Goal: Information Seeking & Learning: Find specific fact

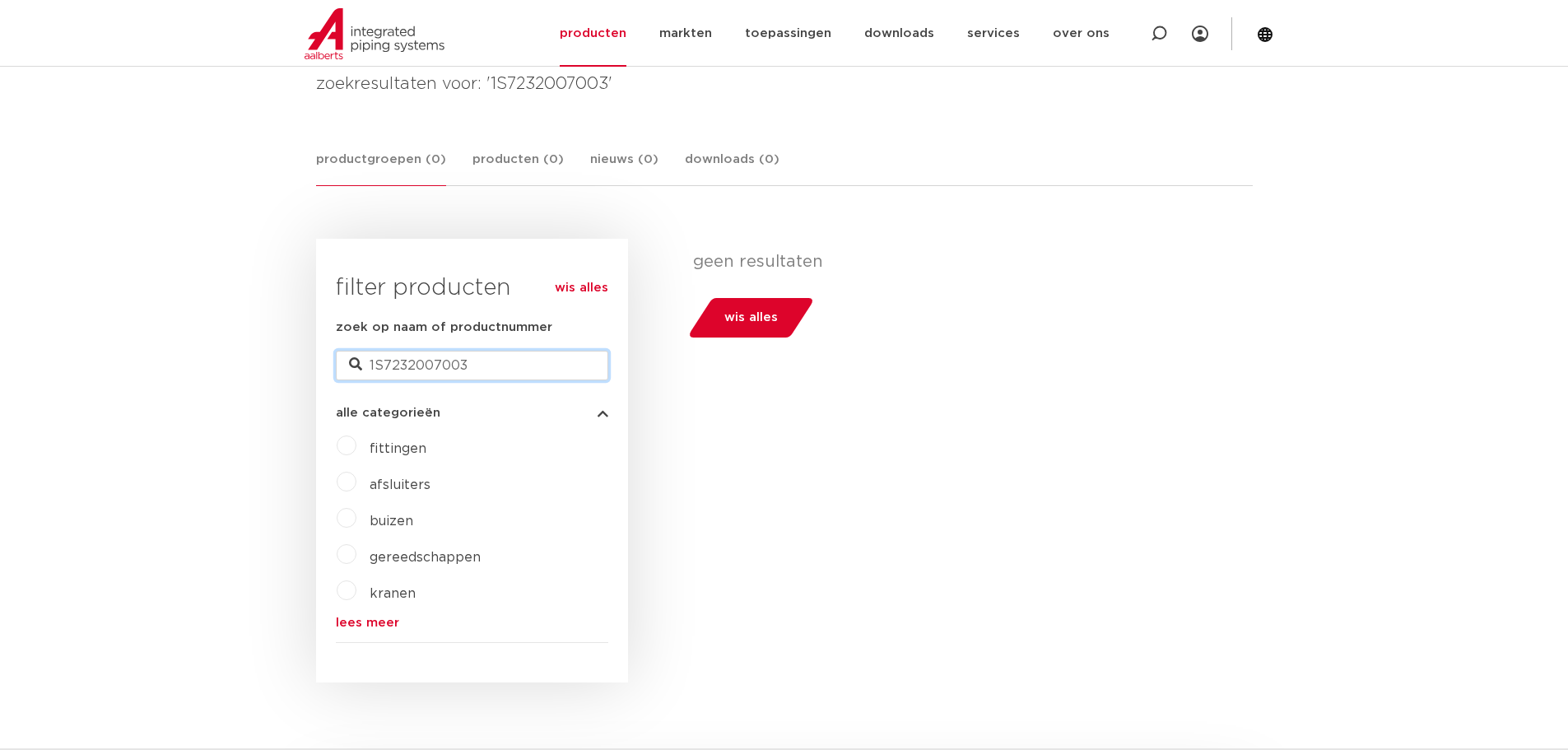
drag, startPoint x: 497, startPoint y: 377, endPoint x: 254, endPoint y: 372, distance: 243.1
click at [254, 372] on body "Zoeken NIEUW: myIPS is beschikbaar meer info sluiten producten markten toepassi…" at bounding box center [784, 697] width 1568 height 1890
type input "SJ-300F"
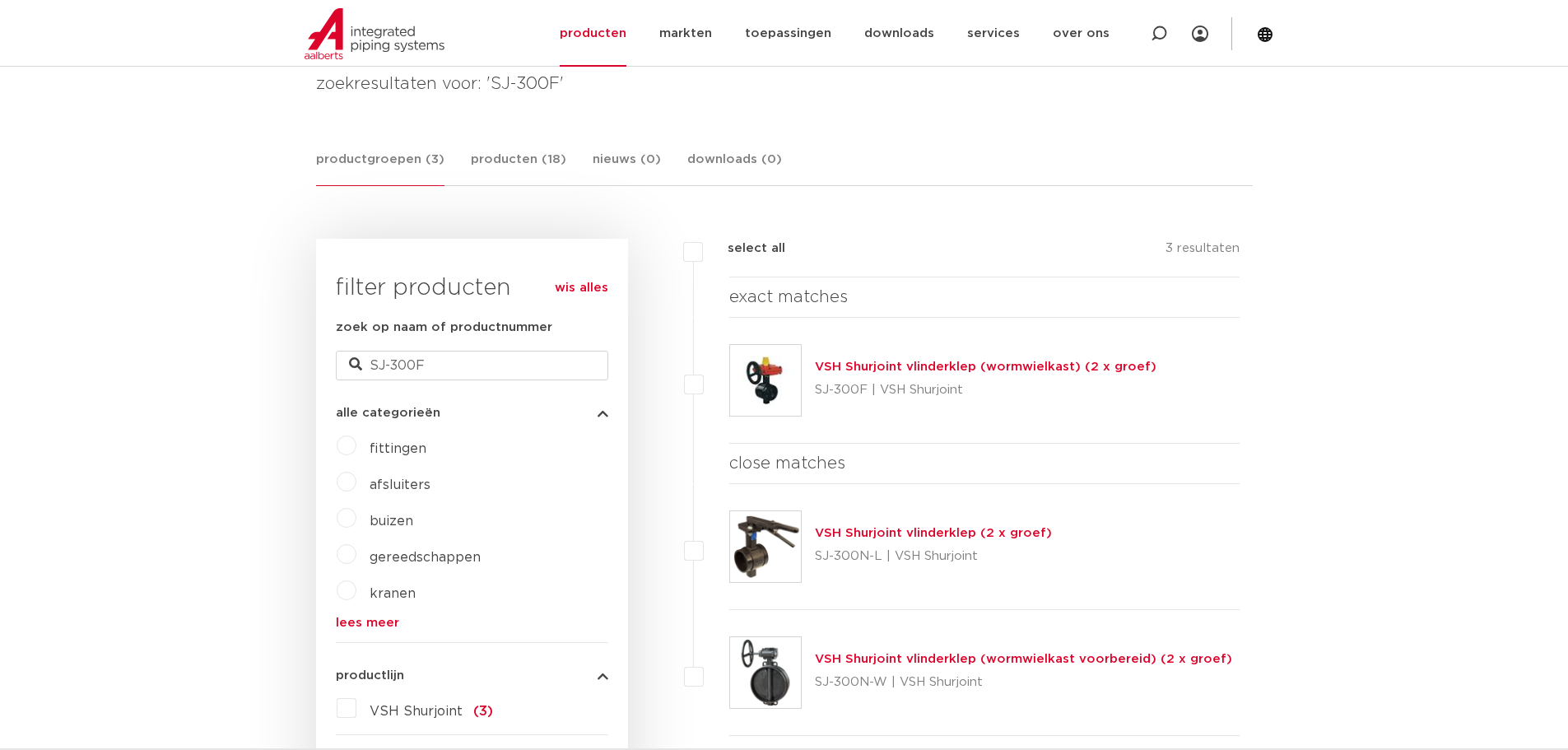
click at [942, 368] on link "VSH Shurjoint vlinderklep (wormwielkast) (2 x groef)" at bounding box center [985, 367] width 341 height 12
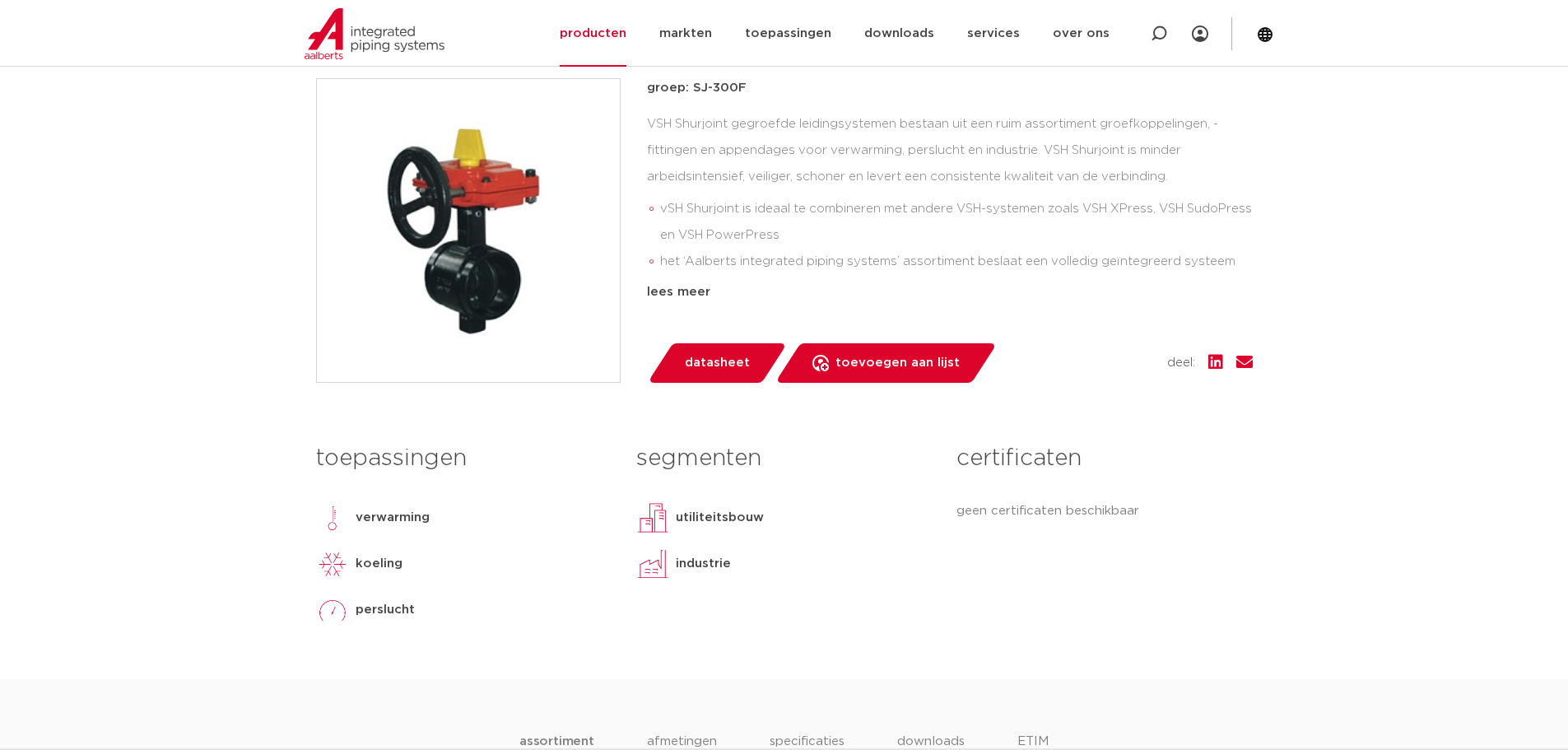
scroll to position [329, 0]
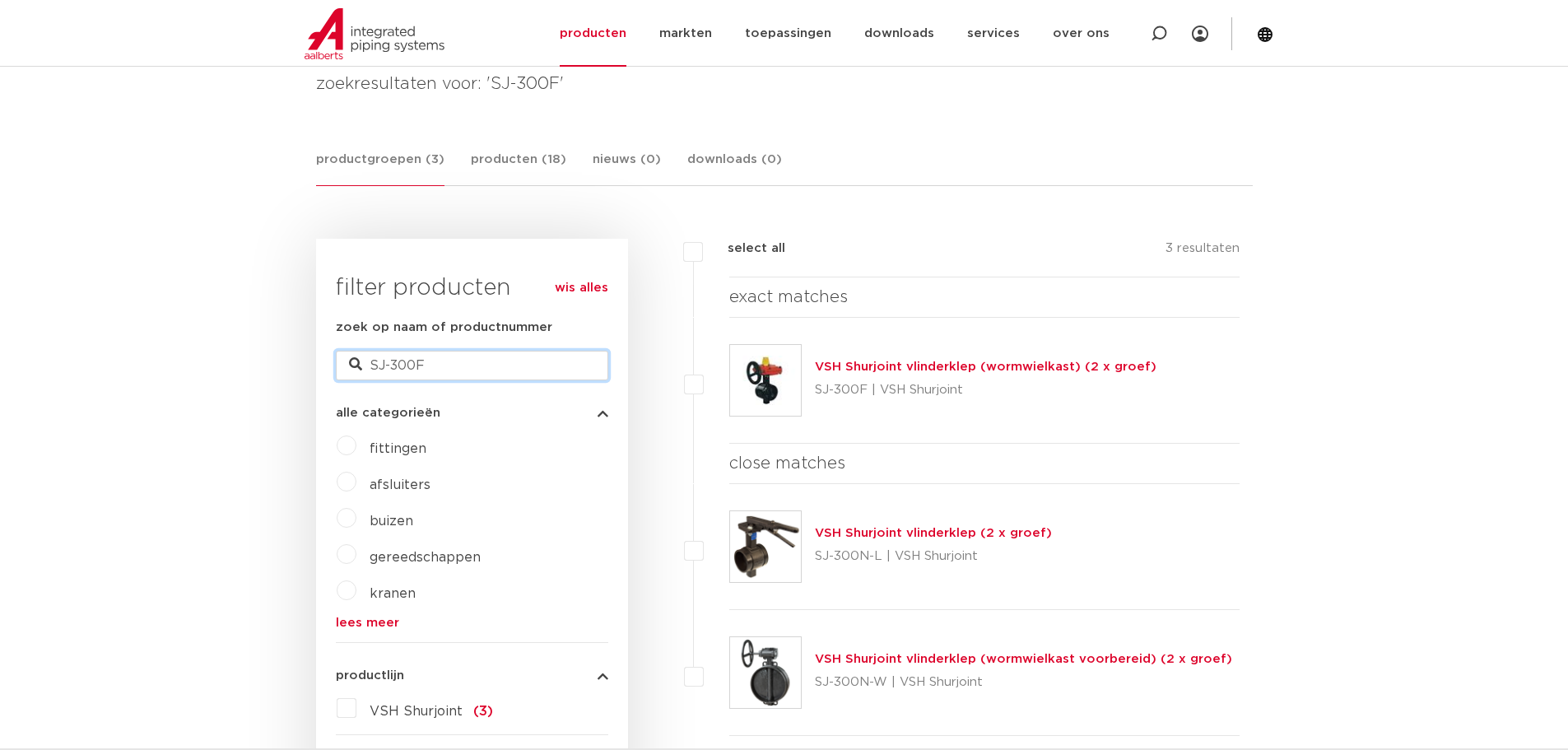
click at [460, 363] on input "SJ-300F" at bounding box center [472, 365] width 272 height 30
type input "SJ-300N-L"
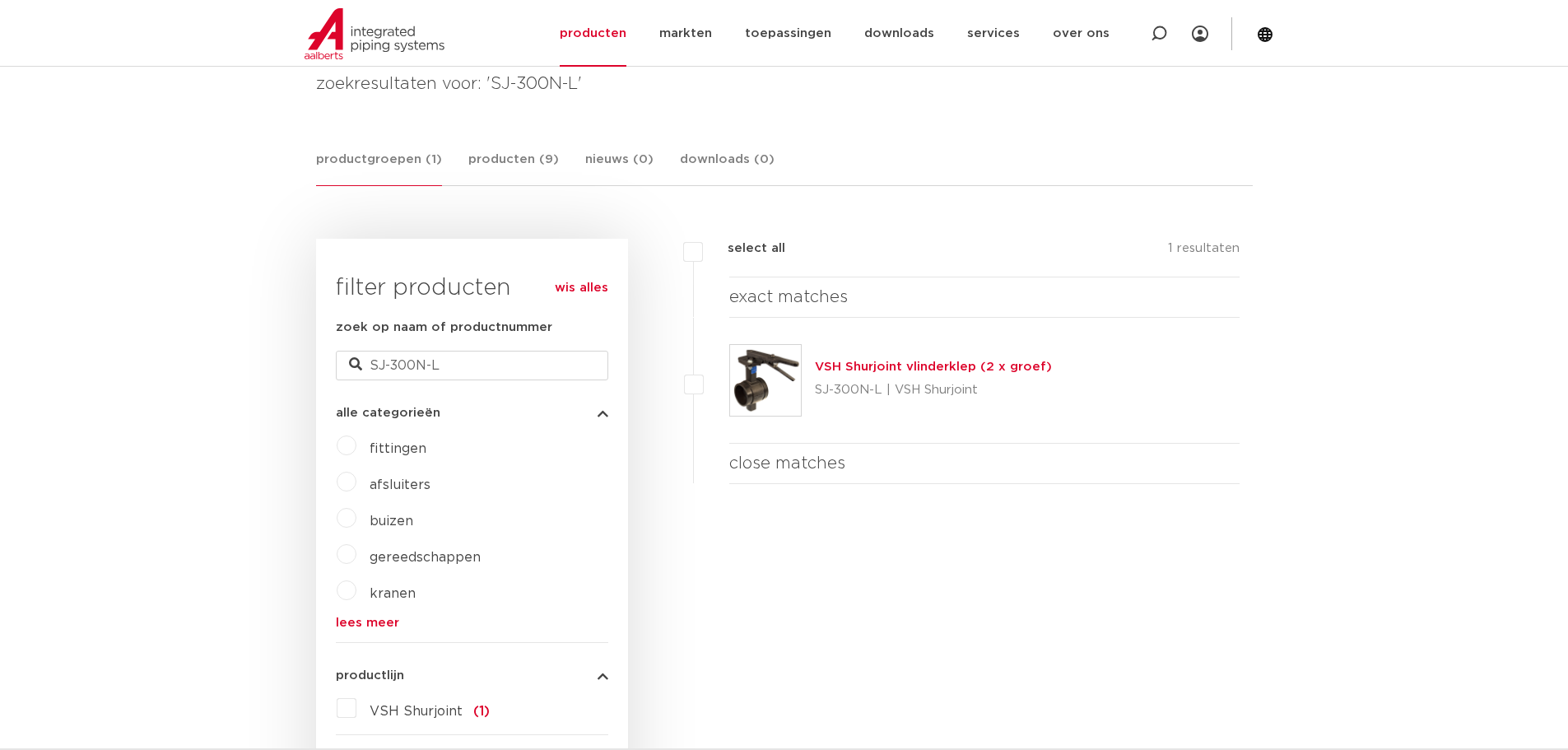
scroll to position [247, 0]
click at [479, 348] on div "zoek op naam of productnummer SJ-300N-L" at bounding box center [472, 349] width 272 height 62
click at [473, 366] on input "SJ-300N-L" at bounding box center [472, 365] width 272 height 30
type input "SJ-300N-W"
